Goal: Browse casually: Explore the website without a specific task or goal

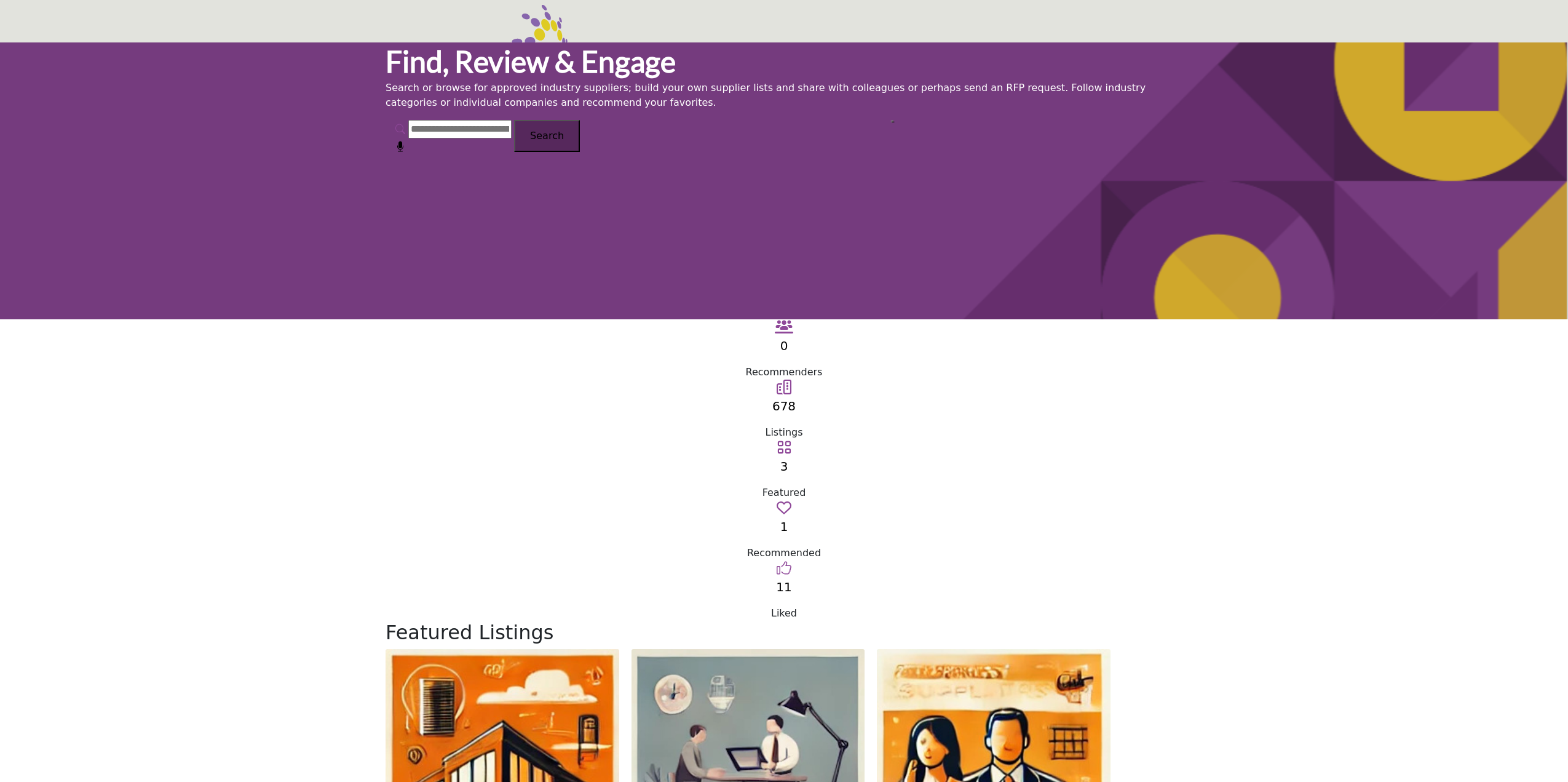
click at [289, 621] on section "Featured Listings 0 0 Follow Followed ... 0 0 ..." at bounding box center [784, 716] width 1568 height 191
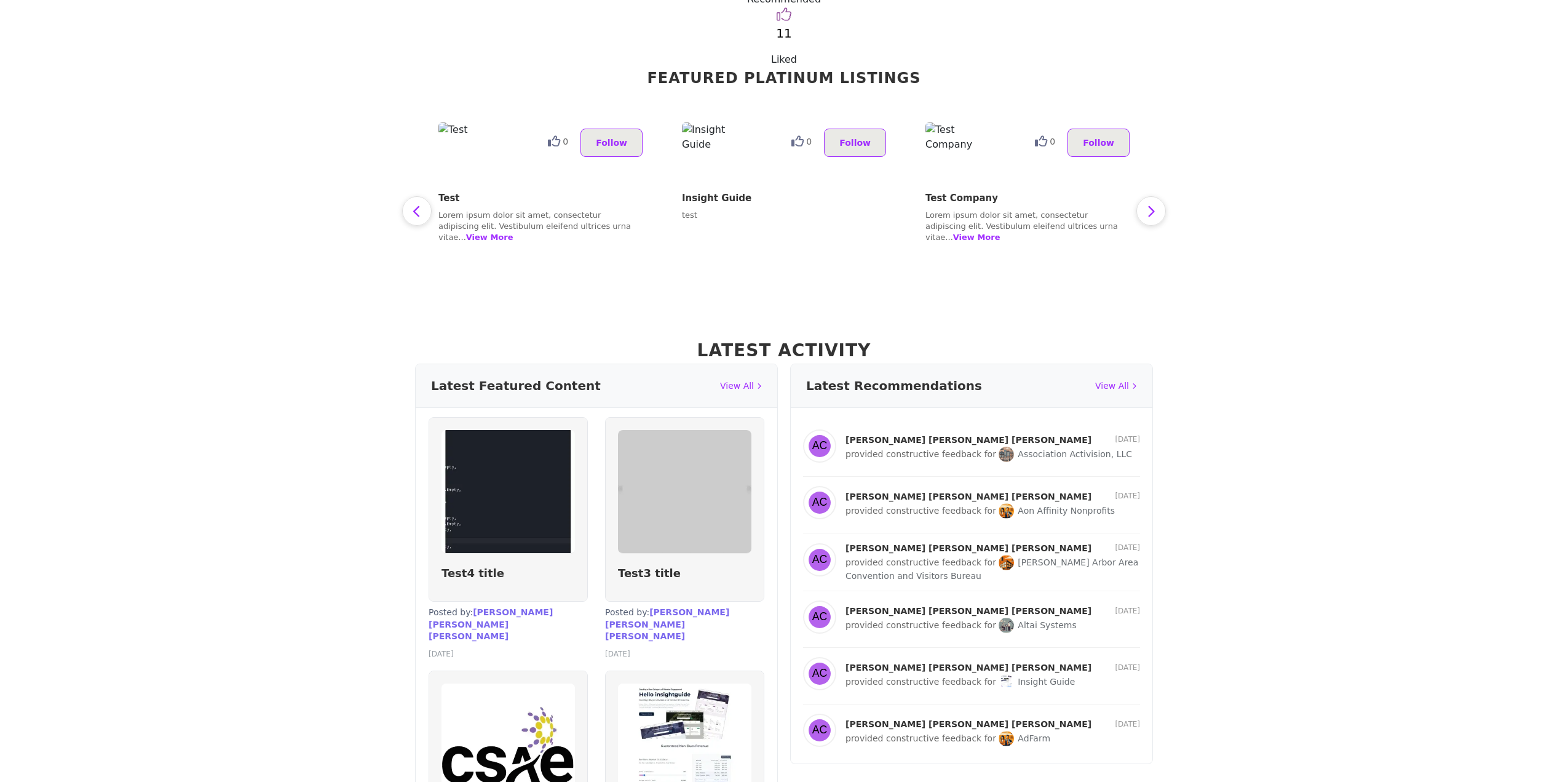
scroll to position [980, 0]
